Goal: Task Accomplishment & Management: Manage account settings

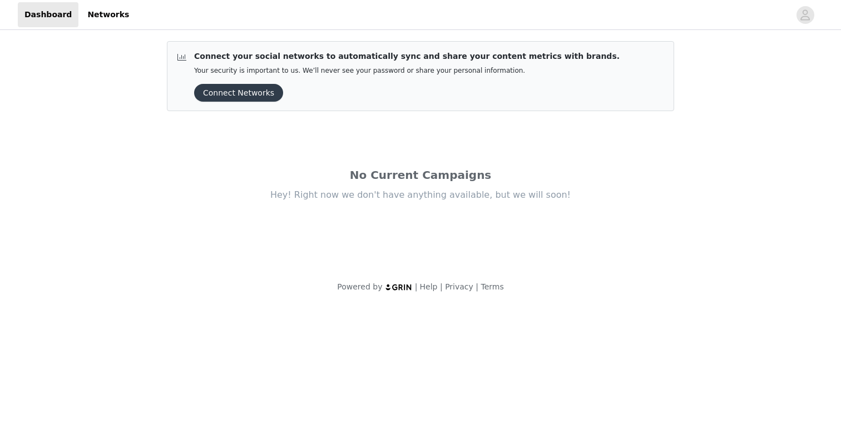
click at [259, 97] on button "Connect Networks" at bounding box center [238, 93] width 89 height 18
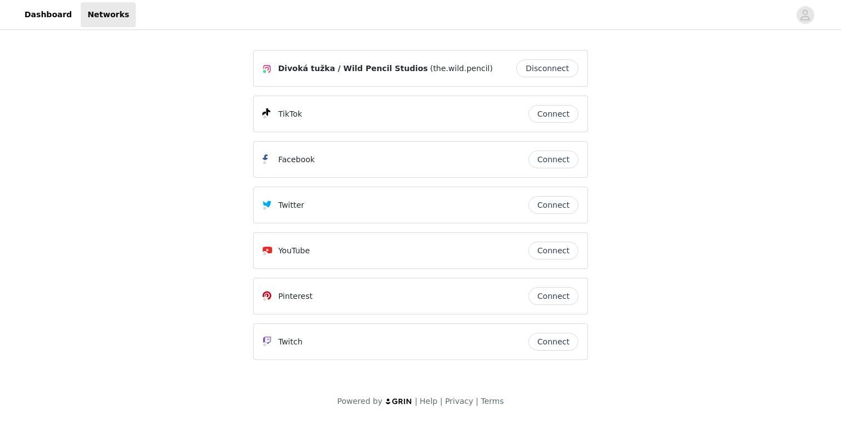
click at [547, 111] on button "Connect" at bounding box center [553, 114] width 50 height 18
click at [556, 247] on button "Connect" at bounding box center [553, 251] width 50 height 18
click at [556, 296] on button "Connect" at bounding box center [553, 296] width 50 height 18
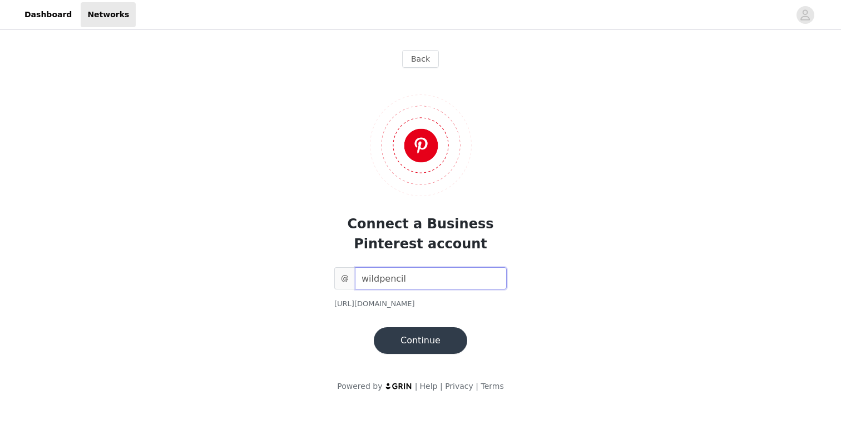
type input "wildpencil"
click at [422, 344] on button "Continue" at bounding box center [420, 341] width 93 height 27
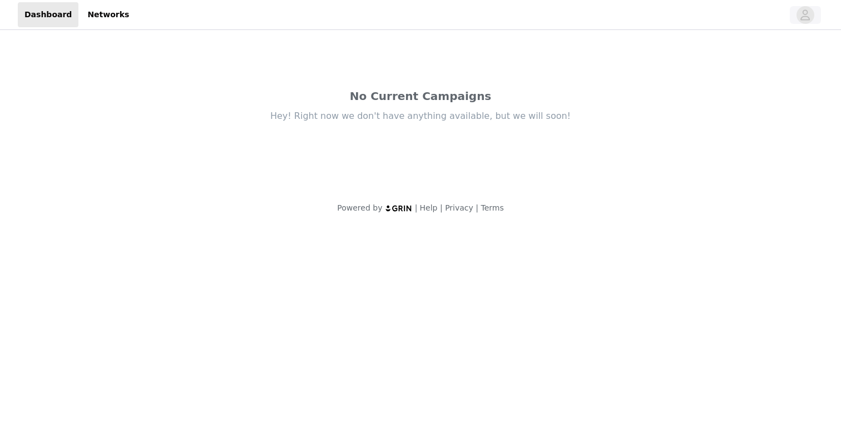
click at [802, 18] on icon "avatar" at bounding box center [805, 15] width 11 height 18
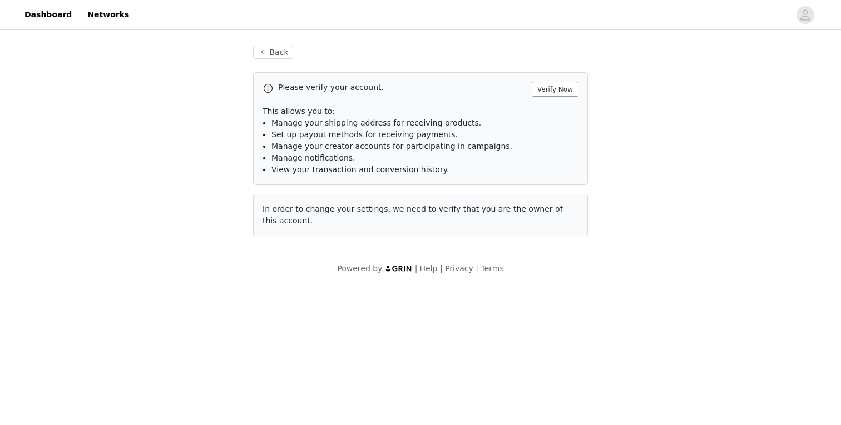
click at [558, 89] on button "Verify Now" at bounding box center [555, 89] width 47 height 15
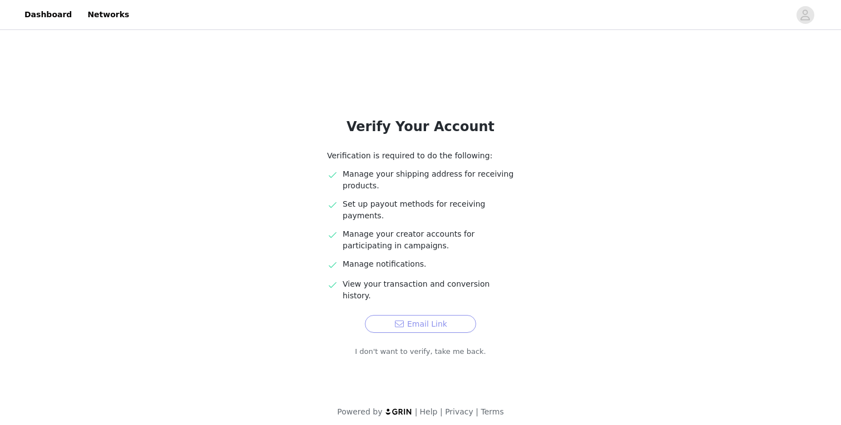
click at [435, 315] on button "Email Link" at bounding box center [420, 324] width 111 height 18
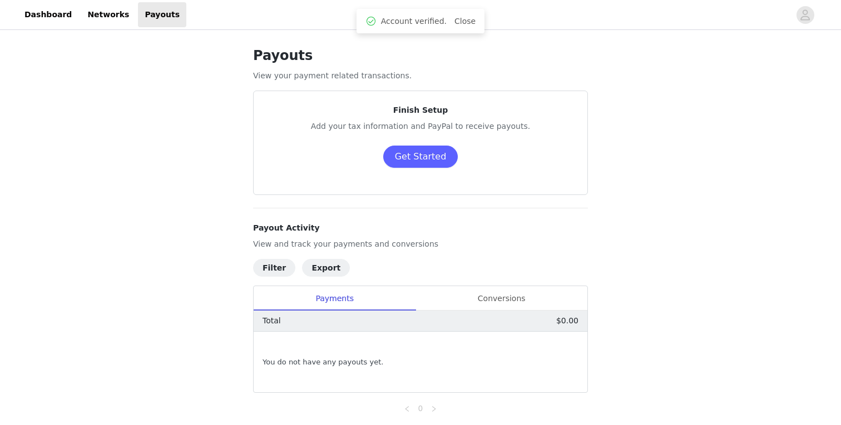
scroll to position [13, 0]
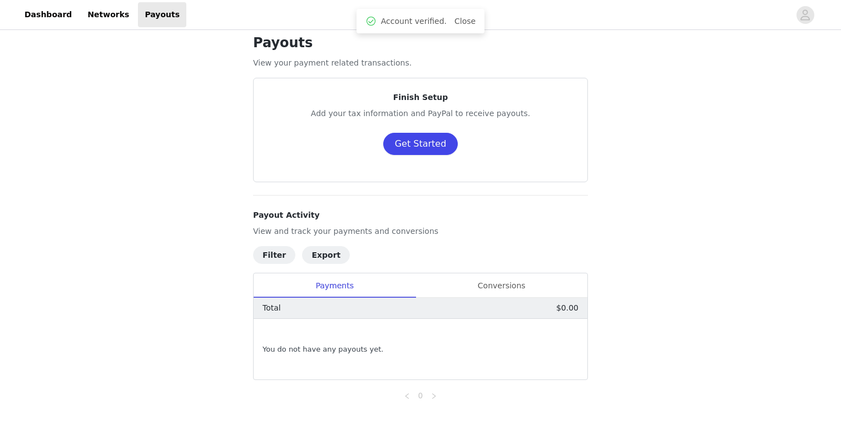
click at [425, 141] on button "Get Started" at bounding box center [420, 144] width 75 height 22
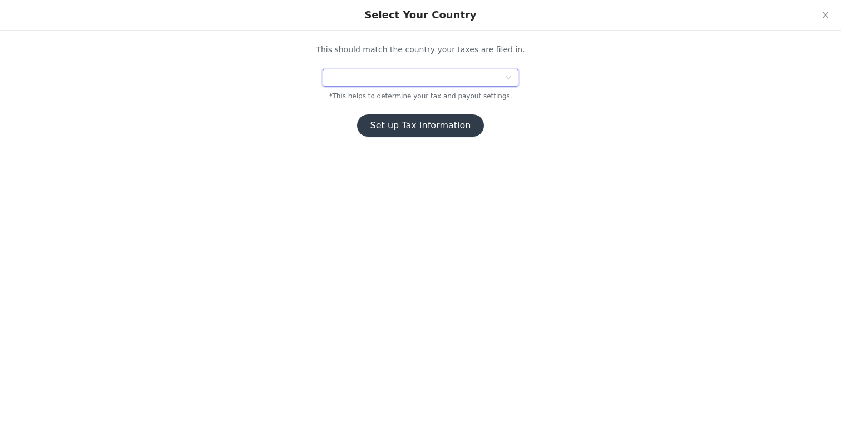
click at [465, 75] on div at bounding box center [416, 78] width 175 height 17
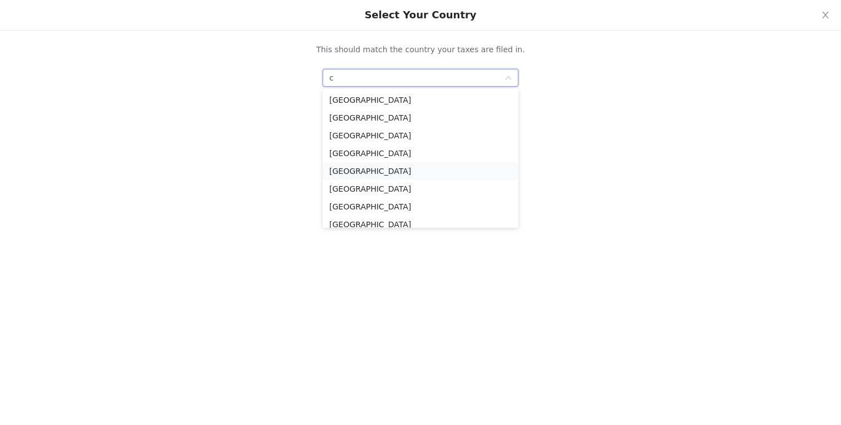
type input "cz"
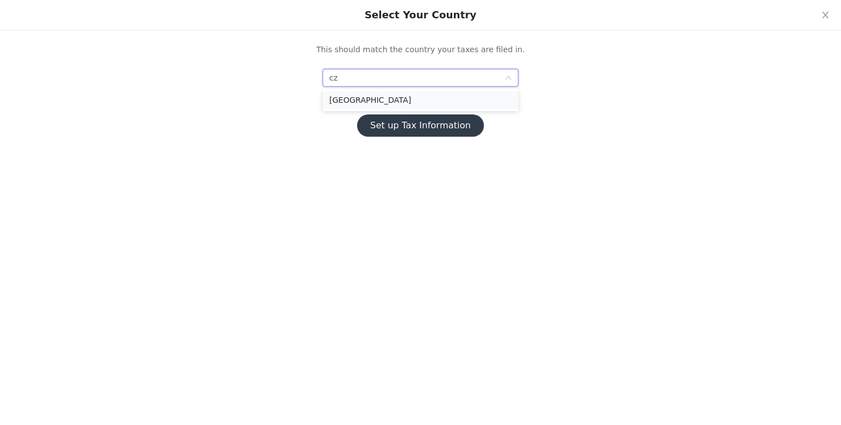
click at [369, 99] on li "Czech Republic" at bounding box center [421, 100] width 196 height 18
click at [416, 129] on button "Set up Tax Information" at bounding box center [420, 126] width 127 height 22
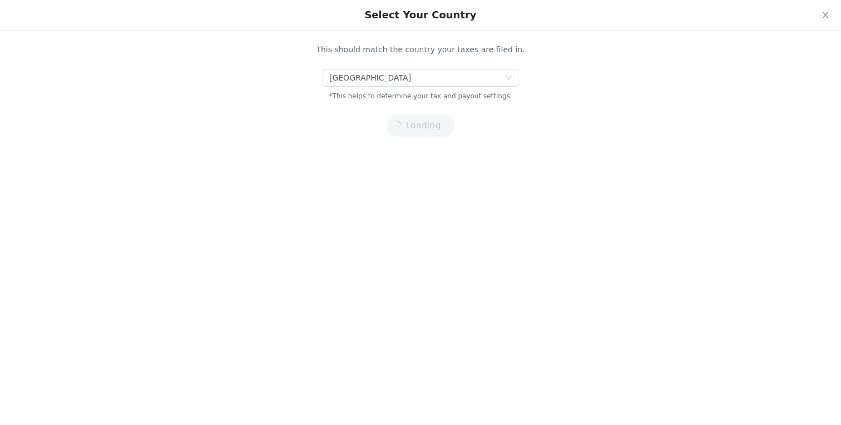
scroll to position [0, 0]
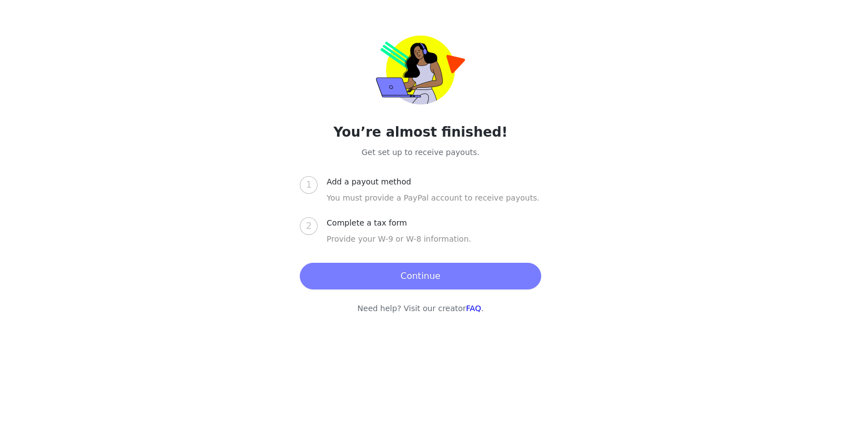
click at [410, 272] on button "Continue" at bounding box center [420, 276] width 241 height 27
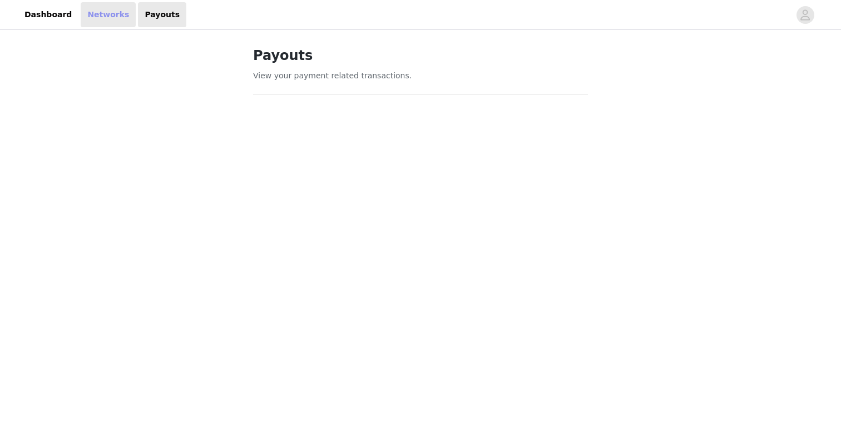
click at [97, 15] on link "Networks" at bounding box center [108, 14] width 55 height 25
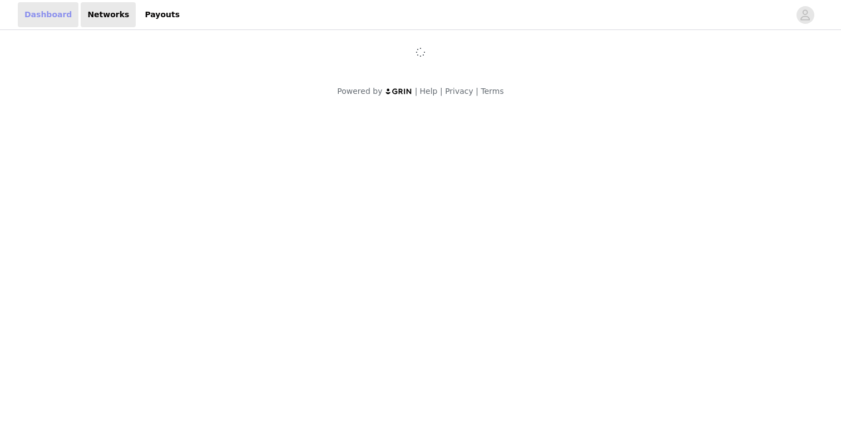
click at [52, 18] on link "Dashboard" at bounding box center [48, 14] width 61 height 25
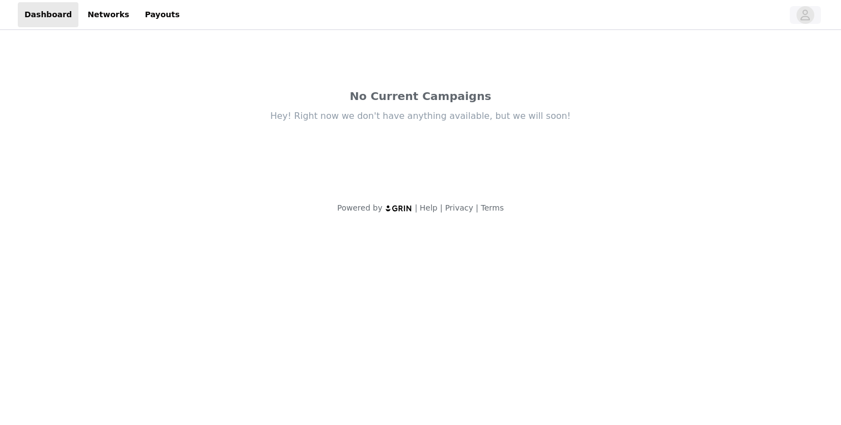
click at [805, 16] on icon "avatar" at bounding box center [805, 15] width 11 height 18
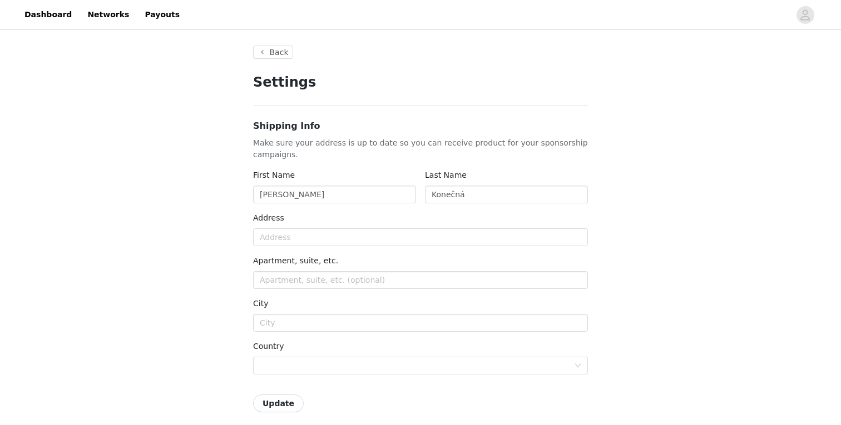
type input "+420 (Czech Republic)"
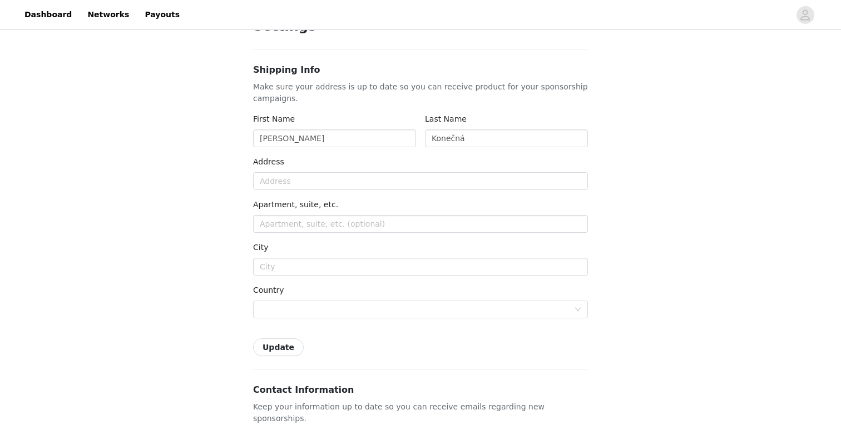
scroll to position [62, 0]
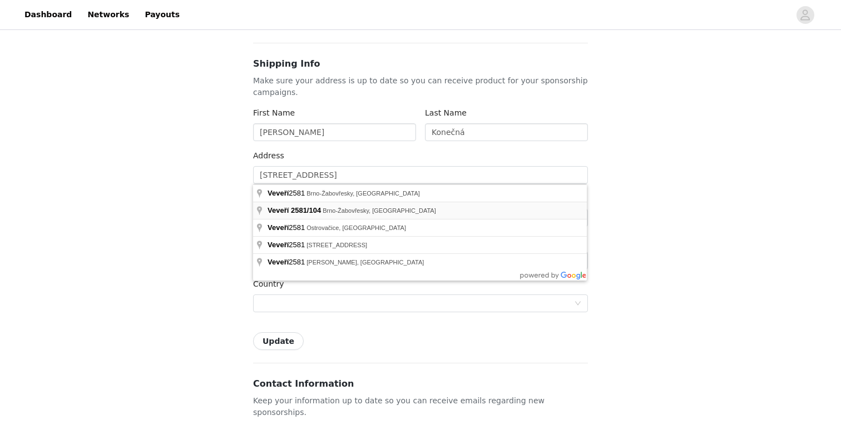
type input "104 Veveří"
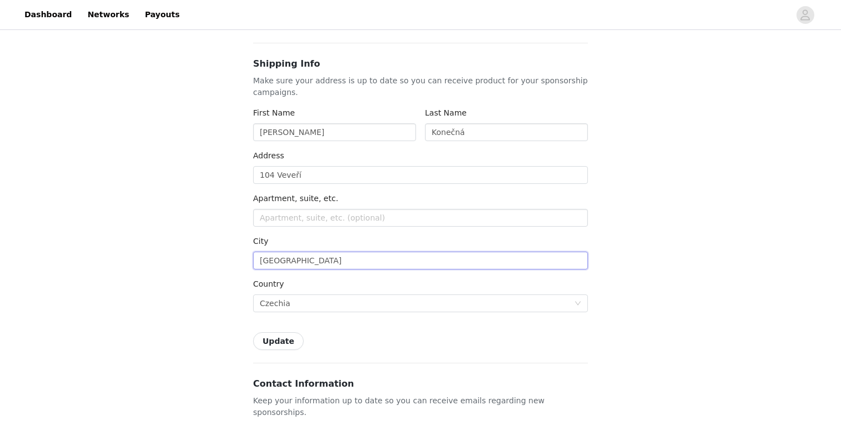
scroll to position [77, 0]
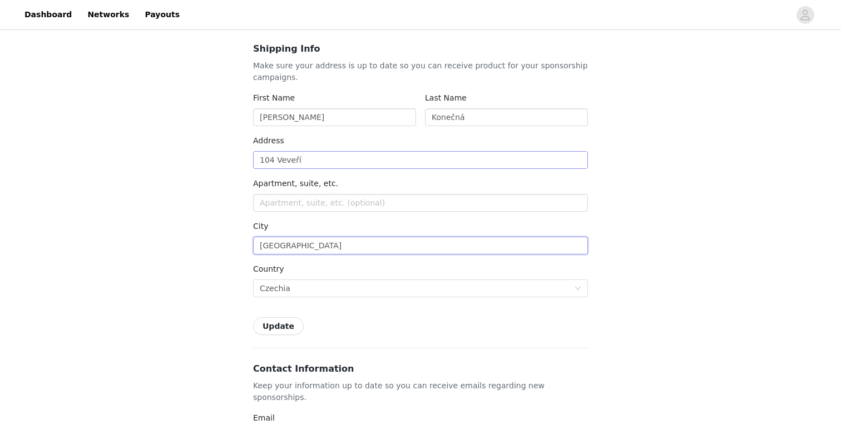
type input "Brno"
click at [283, 161] on input "104 Veveří" at bounding box center [420, 160] width 335 height 18
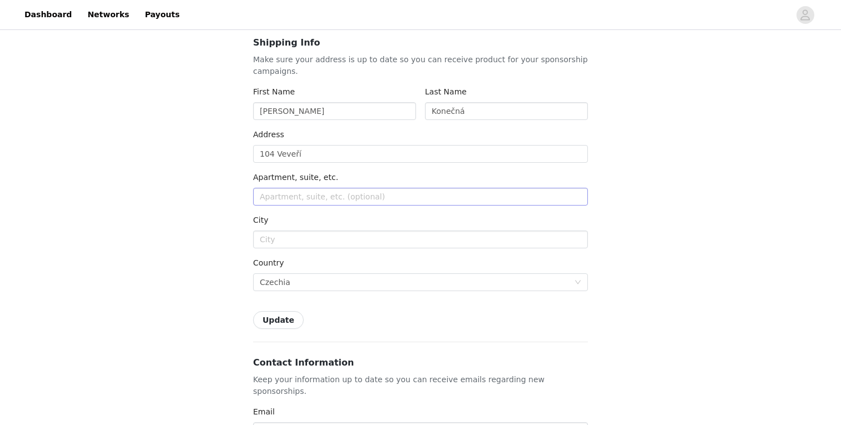
scroll to position [74, 0]
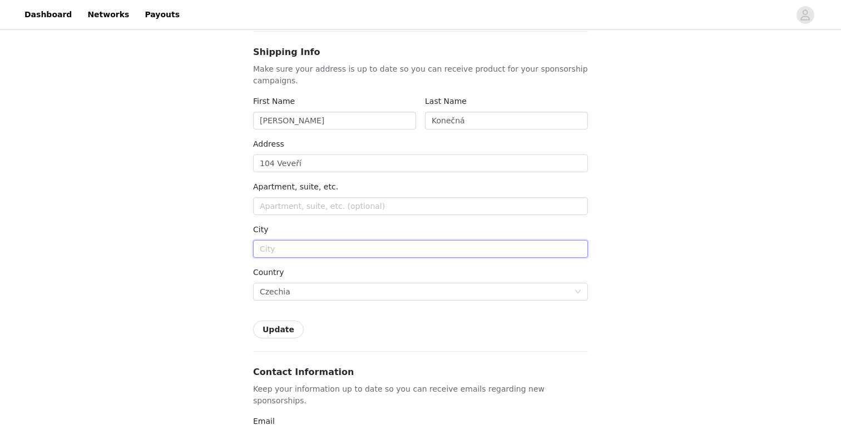
click at [271, 255] on input "text" at bounding box center [420, 249] width 335 height 18
type input "Brno"
click at [297, 209] on input "text" at bounding box center [420, 206] width 335 height 18
click at [301, 166] on input "104 Veveří" at bounding box center [420, 164] width 335 height 18
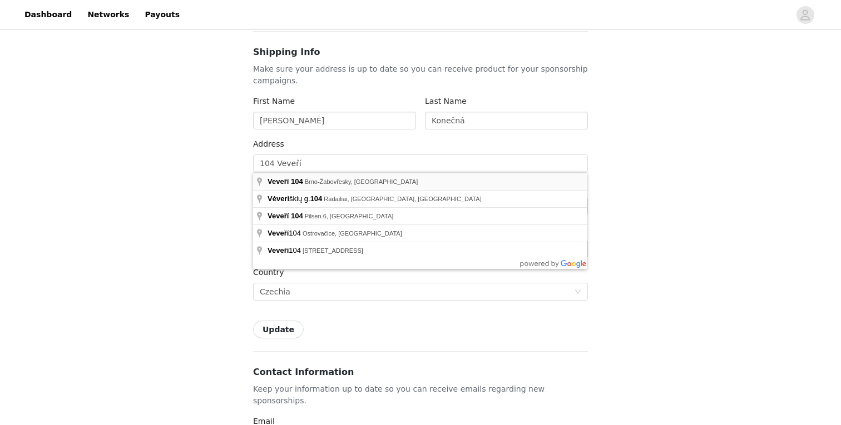
type input "Veveří 104, Brno-Žabovřesky, Czechia"
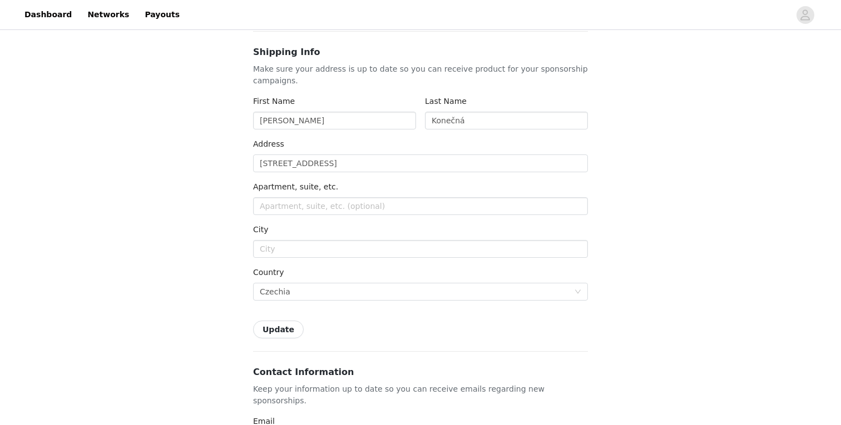
type input "104 Veveří"
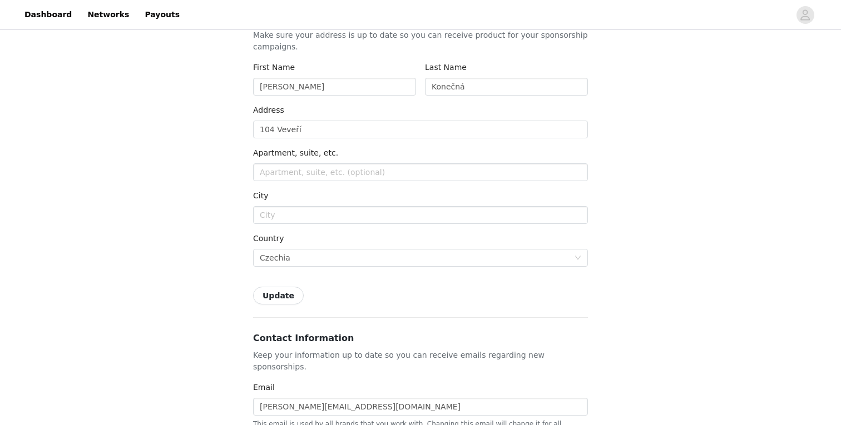
scroll to position [93, 0]
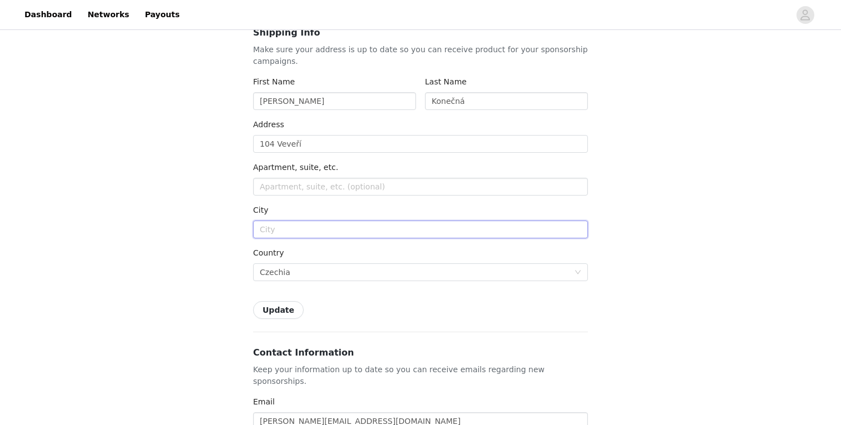
click at [289, 229] on input "text" at bounding box center [420, 230] width 335 height 18
type input "Brno 61600"
click at [351, 190] on input "text" at bounding box center [420, 187] width 335 height 18
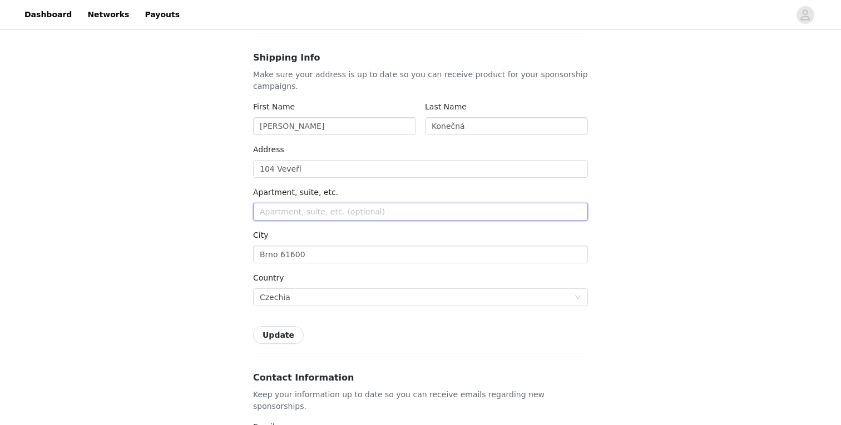
scroll to position [67, 0]
drag, startPoint x: 310, startPoint y: 256, endPoint x: 264, endPoint y: 256, distance: 46.7
click at [264, 256] on input "Brno 61600" at bounding box center [420, 256] width 335 height 18
click at [318, 171] on input "104 Veveří" at bounding box center [420, 170] width 335 height 18
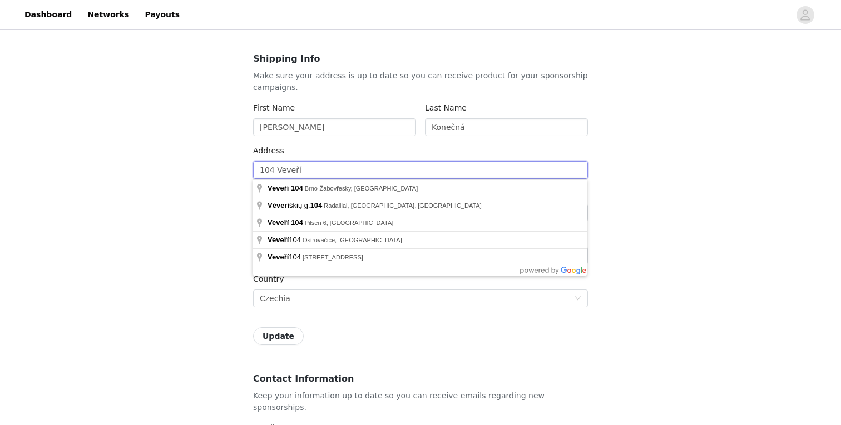
click at [274, 170] on input "104 Veveří" at bounding box center [420, 170] width 335 height 18
click at [261, 169] on input "104 Veveří" at bounding box center [420, 170] width 335 height 18
type input "2104 Veveří"
type input "2591/104 Veveří"
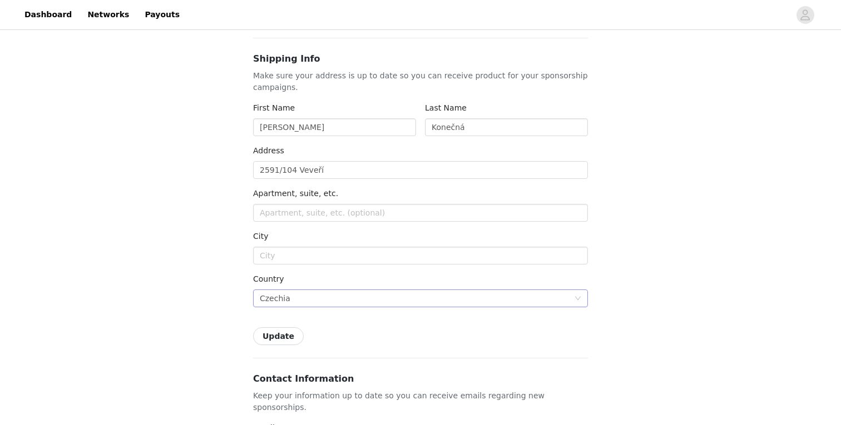
scroll to position [88, 0]
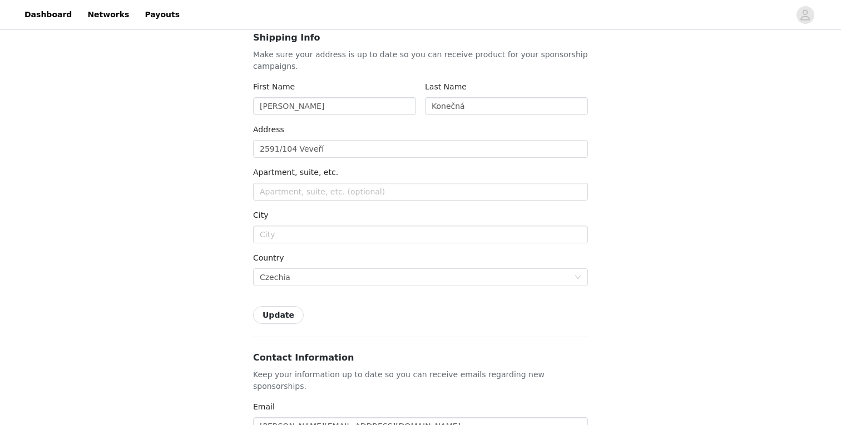
click at [286, 314] on button "Update" at bounding box center [278, 315] width 51 height 18
click at [295, 195] on input "text" at bounding box center [420, 192] width 335 height 18
type input "WILD PENCIL s.r.o."
click at [276, 320] on button "Update" at bounding box center [278, 315] width 51 height 18
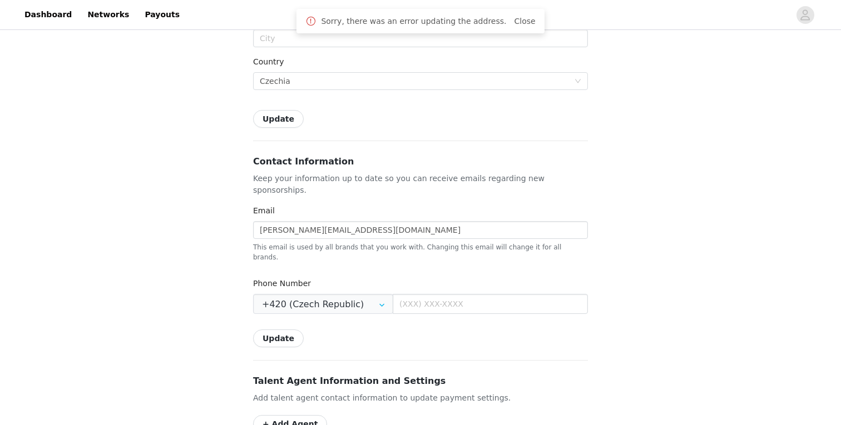
scroll to position [290, 0]
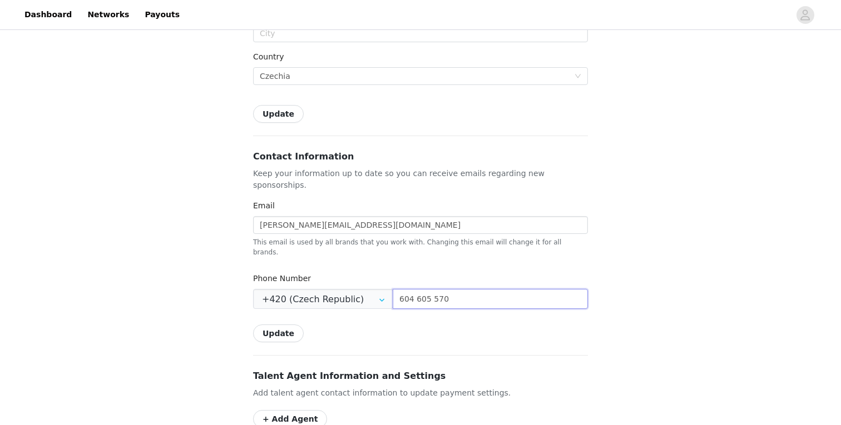
type input "604 605 570"
click at [286, 325] on button "Update" at bounding box center [278, 334] width 51 height 18
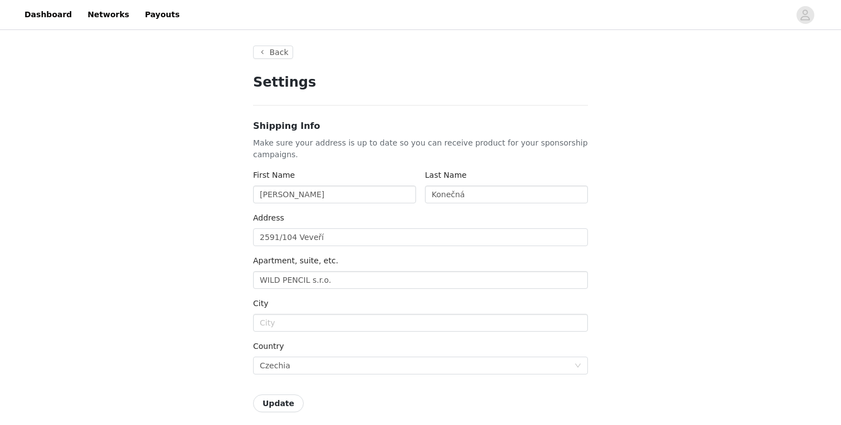
scroll to position [0, 0]
click at [807, 24] on div "Dashboard Networks Payouts" at bounding box center [420, 14] width 841 height 25
click at [806, 19] on icon "avatar" at bounding box center [805, 14] width 9 height 11
click at [804, 18] on icon "avatar" at bounding box center [805, 15] width 11 height 18
